Goal: Check status

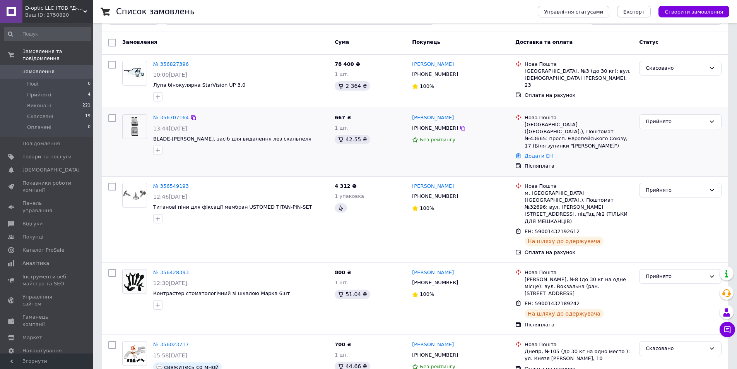
scroll to position [77, 0]
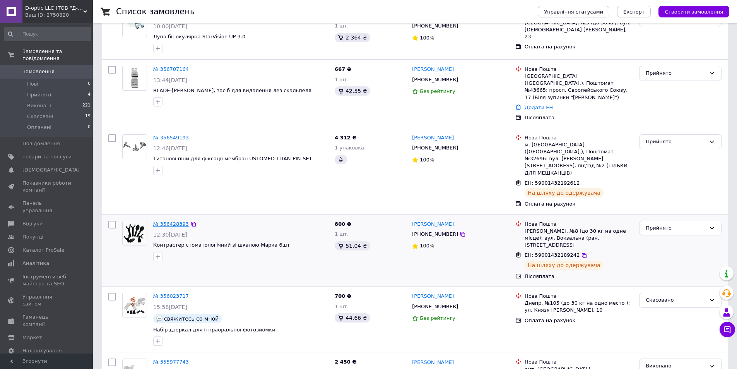
click at [177, 221] on link "№ 356428393" at bounding box center [171, 224] width 36 height 6
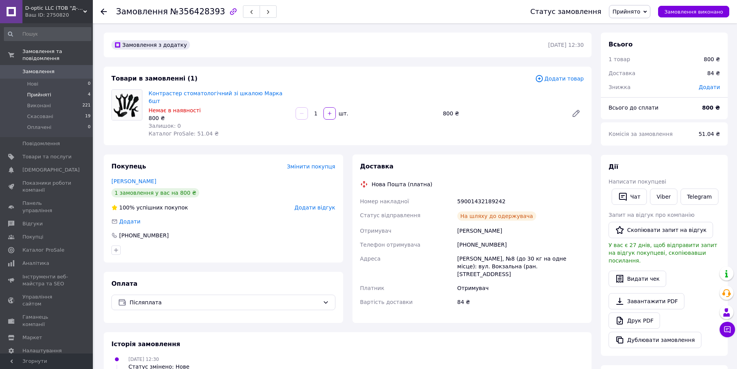
click at [54, 89] on li "Прийняті 4" at bounding box center [47, 94] width 95 height 11
click at [55, 89] on li "Прийняті 4" at bounding box center [47, 94] width 95 height 11
